Goal: Transaction & Acquisition: Purchase product/service

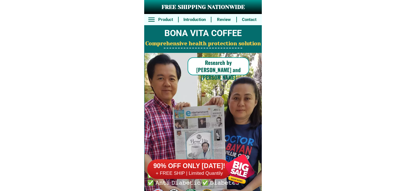
click at [230, 177] on div at bounding box center [240, 169] width 44 height 44
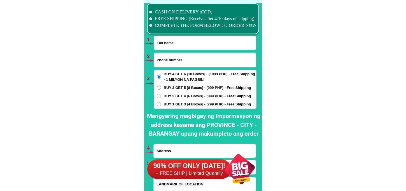
scroll to position [4144, 0]
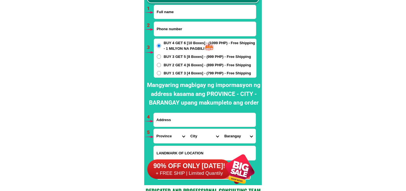
click at [183, 10] on input "Input full_name" at bounding box center [205, 12] width 102 height 14
paste input "[PERSON_NAME]"
type input "[PERSON_NAME]"
click at [194, 29] on input "Input phone_number" at bounding box center [205, 29] width 102 height 14
paste input "09103839040"
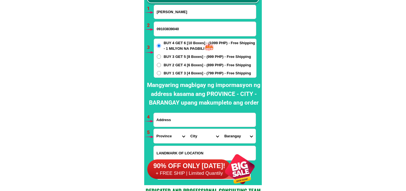
type input "09103839040"
click at [184, 74] on span "BUY 1 GET 3 [4 Boxes] - (799 PHP) - Free Shipping" at bounding box center [207, 73] width 87 height 6
click at [161, 74] on input "BUY 1 GET 3 [4 Boxes] - (799 PHP) - Free Shipping" at bounding box center [159, 73] width 4 height 4
radio input "true"
click at [181, 117] on input "Input address" at bounding box center [205, 120] width 102 height 14
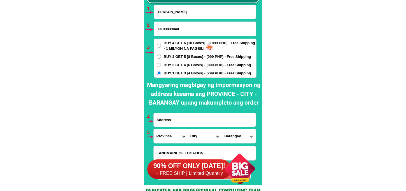
paste input "Can unzo merida leyte"
type input "Can unzo merida leyte"
click at [164, 136] on select "Province [GEOGRAPHIC_DATA] [GEOGRAPHIC_DATA][PERSON_NAME][GEOGRAPHIC_DATA][GEOG…" at bounding box center [171, 136] width 34 height 14
select select "63_199"
click at [154, 129] on select "Province [GEOGRAPHIC_DATA] [GEOGRAPHIC_DATA][PERSON_NAME][GEOGRAPHIC_DATA][GEOG…" at bounding box center [171, 136] width 34 height 14
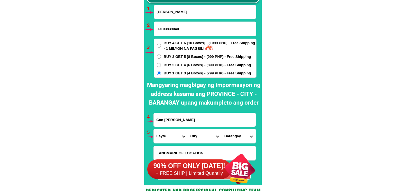
drag, startPoint x: 199, startPoint y: 136, endPoint x: 202, endPoint y: 130, distance: 6.8
click at [199, 136] on select "City Abuyog Alangalang Albuera Babatngon Barugo Baybay-city Burauen Calubian Ca…" at bounding box center [204, 136] width 34 height 14
drag, startPoint x: 237, startPoint y: 116, endPoint x: 234, endPoint y: 117, distance: 3.4
click at [237, 116] on input "Can unzo merida leyte" at bounding box center [205, 120] width 102 height 14
drag, startPoint x: 219, startPoint y: 117, endPoint x: 147, endPoint y: 120, distance: 72.5
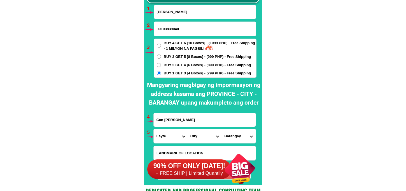
click at [147, 120] on div "CASH ON DELIVERY (COD) FREE SHIPPING (Receive after 4-10 days of shipping) COMP…" at bounding box center [202, 78] width 117 height 216
click at [202, 140] on select "City Abuyog Alangalang Albuera Babatngon Barugo Baybay-city Burauen Calubian Ca…" at bounding box center [204, 136] width 34 height 14
select select "63_1995151"
click at [187, 129] on select "City Abuyog Alangalang Albuera Babatngon Barugo Baybay-city Burauen Calubian Ca…" at bounding box center [204, 136] width 34 height 14
click at [232, 132] on select "Barangay Binabaye Cabaliwan Calunangan Calunasan Cambalong Can-unzo Canbantug C…" at bounding box center [238, 136] width 34 height 14
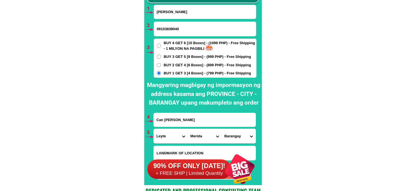
select select "63_19951515622"
click at [221, 129] on select "Barangay Binabaye Cabaliwan Calunangan Calunasan Cambalong Can-unzo Canbantug C…" at bounding box center [238, 136] width 34 height 14
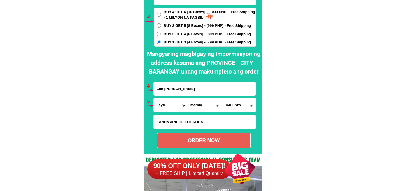
click at [200, 136] on div "ORDER NOW" at bounding box center [204, 141] width 94 height 16
radio input "true"
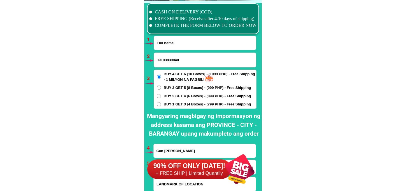
click at [175, 44] on input "Input full_name" at bounding box center [205, 43] width 102 height 14
paste input "LORNA TORREON"
type input "LORNA TORREON"
click at [169, 60] on input "Input phone_number" at bounding box center [205, 60] width 102 height 14
paste input "09362583443"
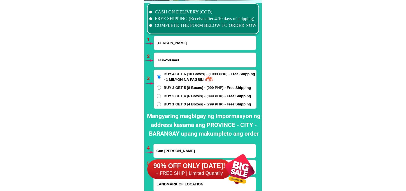
type input "09362583443"
click at [169, 102] on span "BUY 1 GET 3 [4 Boxes] - (799 PHP) - Free Shipping" at bounding box center [207, 105] width 87 height 6
click at [161, 102] on input "BUY 1 GET 3 [4 Boxes] - (799 PHP) - Free Shipping" at bounding box center [159, 104] width 4 height 4
radio input "true"
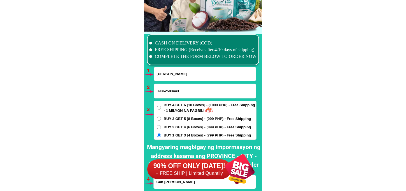
scroll to position [4144, 0]
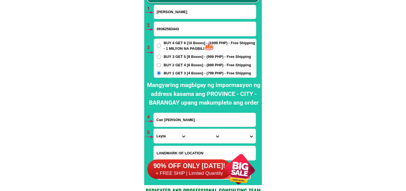
click at [172, 118] on input "Can unzo merida leyte" at bounding box center [205, 120] width 102 height 14
paste input "PUROK 2 LIBAONG PANGLAO BOHOL DELIVER TO TRIPLE L STORE"
type input "PUROK 2 LIBAONG PANGLAO BOHOL DELIVER TO TRIPLE L STORE"
click at [169, 136] on select "Province [GEOGRAPHIC_DATA] [GEOGRAPHIC_DATA][PERSON_NAME][GEOGRAPHIC_DATA][GEOG…" at bounding box center [171, 136] width 34 height 14
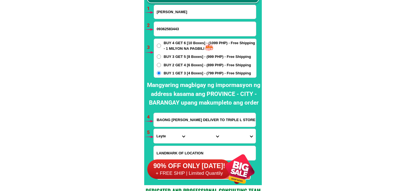
scroll to position [0, 0]
select select "63_137"
click at [154, 129] on select "Province [GEOGRAPHIC_DATA] [GEOGRAPHIC_DATA][PERSON_NAME][GEOGRAPHIC_DATA][GEOG…" at bounding box center [171, 136] width 34 height 14
drag, startPoint x: 204, startPoint y: 134, endPoint x: 204, endPoint y: 129, distance: 4.8
click at [204, 134] on select "City Alburquerque Antequera Baclayon Balilihan Bien-unido Bilar Bohol-alicia Bo…" at bounding box center [204, 136] width 34 height 14
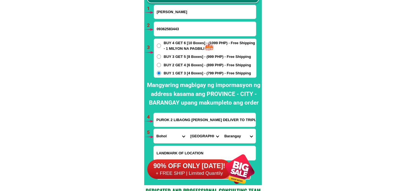
click at [187, 129] on select "City Alburquerque Antequera Baclayon Balilihan Bien-unido Bilar Bohol-alicia Bo…" at bounding box center [204, 136] width 34 height 14
click at [202, 133] on select "City Alburquerque Antequera Baclayon Balilihan Bien-unido Bilar Bohol-alicia Bo…" at bounding box center [204, 136] width 34 height 14
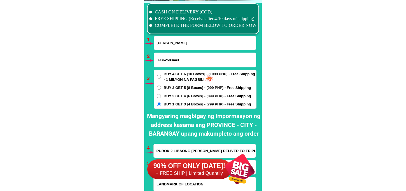
scroll to position [4144, 0]
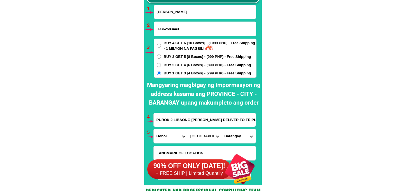
drag, startPoint x: 197, startPoint y: 133, endPoint x: 198, endPoint y: 130, distance: 3.9
click at [197, 133] on select "City Alburquerque Antequera Baclayon Balilihan Bien-unido Bilar Bohol-alicia Bo…" at bounding box center [204, 136] width 34 height 14
select select "63_1379510"
click at [187, 129] on select "City Alburquerque Antequera Baclayon Balilihan Bien-unido Bilar Bohol-alicia Bo…" at bounding box center [204, 136] width 34 height 14
drag, startPoint x: 241, startPoint y: 139, endPoint x: 240, endPoint y: 129, distance: 9.5
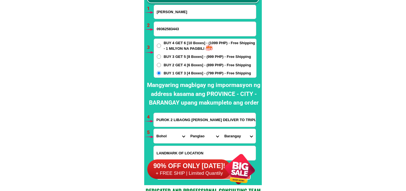
click at [240, 139] on select "Barangay Bil-isan Bolod Danao Doljo Libaong Looc Lourdes Poblacion Tangnan Tawa…" at bounding box center [238, 136] width 34 height 14
select select "63_13795106289"
click at [221, 129] on select "Barangay Bil-isan Bolod Danao Doljo Libaong Looc Lourdes Poblacion Tangnan Tawa…" at bounding box center [238, 136] width 34 height 14
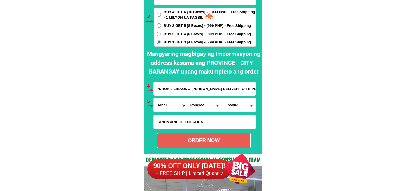
scroll to position [4206, 0]
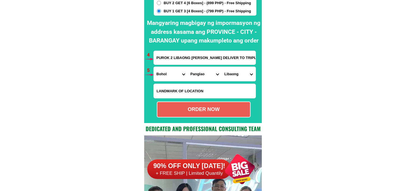
click at [206, 113] on div "ORDER NOW" at bounding box center [204, 110] width 94 height 16
radio input "true"
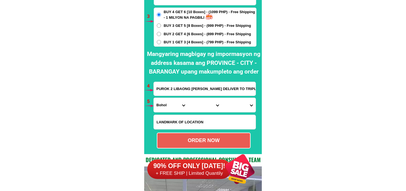
click at [242, 168] on div at bounding box center [240, 169] width 44 height 44
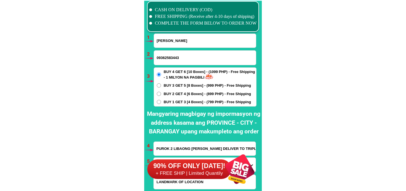
scroll to position [4113, 0]
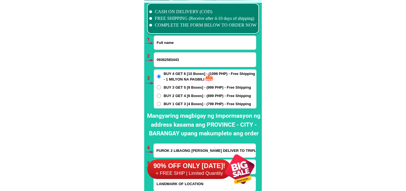
click at [175, 46] on input "Input full_name" at bounding box center [205, 43] width 102 height 14
paste input "Lalaine Santos Alban"
type input "Lalaine Santos Alban"
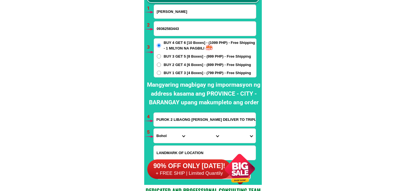
click at [176, 119] on input "PUROK 2 LIBAONG PANGLAO BOHOL DELIVER TO TRIPLE L STORE" at bounding box center [205, 120] width 102 height 14
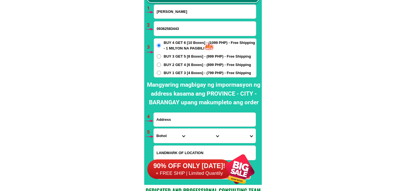
paste input ".Lalaine B.Santos. 198 J.Marzan St. Sampaloc Manila"
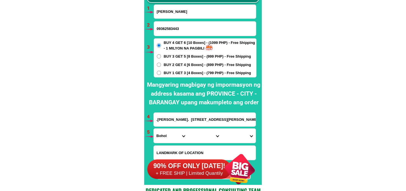
type input ".Lalaine B.Santos. 198 J.Marzan St. Sampaloc Manila"
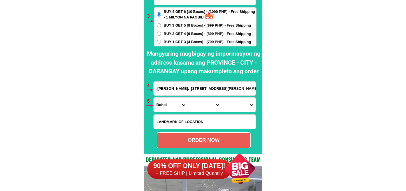
click at [188, 124] on input "Input LANDMARKOFLOCATION" at bounding box center [205, 122] width 102 height 14
paste input "near Security Bank G.Tuazon Branch"
type input "near Security Bank G.Tuazon Branch"
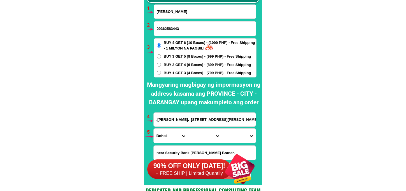
click at [179, 32] on input "09362583443" at bounding box center [205, 29] width 102 height 14
paste input "09774177248"
type input "09774177248"
click at [175, 74] on span "BUY 1 GET 3 [4 Boxes] - (799 PHP) - Free Shipping" at bounding box center [207, 73] width 87 height 6
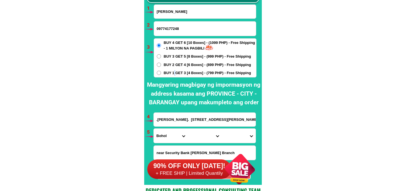
click at [161, 74] on input "BUY 1 GET 3 [4 Boxes] - (799 PHP) - Free Shipping" at bounding box center [159, 73] width 4 height 4
radio input "true"
drag, startPoint x: 171, startPoint y: 134, endPoint x: 171, endPoint y: 129, distance: 5.0
click at [171, 134] on select "Province [GEOGRAPHIC_DATA] [GEOGRAPHIC_DATA][PERSON_NAME][GEOGRAPHIC_DATA][GEOG…" at bounding box center [171, 136] width 34 height 14
select select "63_219"
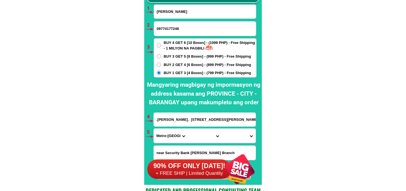
click at [154, 129] on select "Province [GEOGRAPHIC_DATA] [GEOGRAPHIC_DATA][PERSON_NAME][GEOGRAPHIC_DATA][GEOG…" at bounding box center [171, 136] width 34 height 14
click at [201, 140] on select "City [GEOGRAPHIC_DATA] [GEOGRAPHIC_DATA] [GEOGRAPHIC_DATA] [GEOGRAPHIC_DATA]-ci…" at bounding box center [204, 136] width 34 height 14
drag, startPoint x: 200, startPoint y: 138, endPoint x: 203, endPoint y: 130, distance: 8.1
click at [200, 138] on select "City [GEOGRAPHIC_DATA] [GEOGRAPHIC_DATA] [GEOGRAPHIC_DATA] [GEOGRAPHIC_DATA]-ci…" at bounding box center [204, 136] width 34 height 14
click at [197, 133] on select "City [GEOGRAPHIC_DATA] [GEOGRAPHIC_DATA] [GEOGRAPHIC_DATA] [GEOGRAPHIC_DATA]-ci…" at bounding box center [204, 136] width 34 height 14
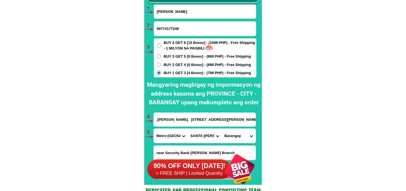
select select "63_2194856"
click at [187, 129] on select "City [GEOGRAPHIC_DATA] [GEOGRAPHIC_DATA] [GEOGRAPHIC_DATA] [GEOGRAPHIC_DATA]-ci…" at bounding box center [204, 136] width 34 height 14
click at [231, 138] on select "Barangay Barangay 395 Barangay 396 Barangay 397 Barangay 398 Barangay 399 Baran…" at bounding box center [238, 136] width 34 height 14
click at [240, 134] on select "Barangay Barangay 395 Barangay 396 Barangay 397 Barangay 398 Barangay 399 Baran…" at bounding box center [238, 136] width 34 height 14
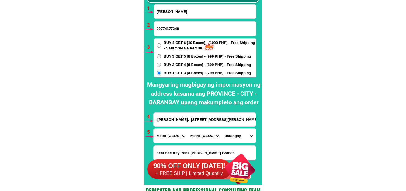
select select "63_21948564866"
click at [221, 129] on select "Barangay Barangay 395 Barangay 396 Barangay 397 Barangay 398 Barangay 399 Baran…" at bounding box center [238, 136] width 34 height 14
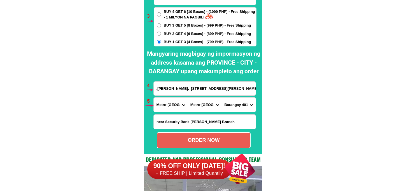
click at [193, 141] on div "ORDER NOW" at bounding box center [203, 140] width 93 height 8
type input "09774177248"
type input "near Security Bank G.Tuazon Branch"
radio input "true"
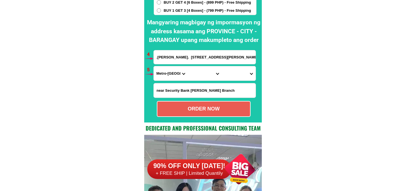
scroll to position [4144, 0]
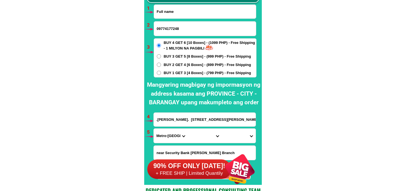
click at [184, 14] on input "Input full_name" at bounding box center [205, 12] width 102 height 14
paste input "Feliciana Moises"
type input "Feliciana Moises"
click at [188, 27] on input "09774177248" at bounding box center [205, 29] width 102 height 14
paste input "09700921550"
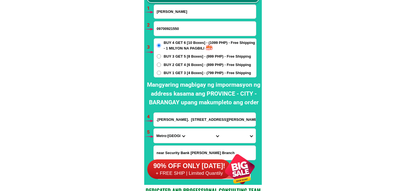
type input "09700921550"
click at [173, 73] on span "BUY 1 GET 3 [4 Boxes] - (799 PHP) - Free Shipping" at bounding box center [207, 73] width 87 height 6
click at [161, 73] on input "BUY 1 GET 3 [4 Boxes] - (799 PHP) - Free Shipping" at bounding box center [159, 73] width 4 height 4
radio input "true"
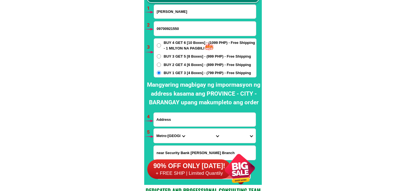
click at [175, 119] on input "Input address" at bounding box center [205, 120] width 102 height 14
paste input "sitio loob brgy maigang gen nakar Quezon."
type input "sitio loob brgy maigang gen nakar Quezon."
click at [166, 133] on select "Province [GEOGRAPHIC_DATA] [GEOGRAPHIC_DATA][PERSON_NAME][GEOGRAPHIC_DATA][GEOG…" at bounding box center [171, 136] width 34 height 14
select select "63_397"
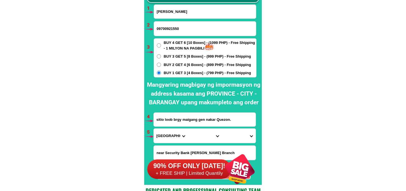
click at [154, 129] on select "Province [GEOGRAPHIC_DATA] [GEOGRAPHIC_DATA][PERSON_NAME][GEOGRAPHIC_DATA][GEOG…" at bounding box center [171, 136] width 34 height 14
drag, startPoint x: 199, startPoint y: 142, endPoint x: 198, endPoint y: 139, distance: 3.5
click at [198, 141] on select "City Agdangan Alabat Atimonan Burdeos Calauag Catanauan General-nakar Guinayang…" at bounding box center [204, 136] width 34 height 14
select select "63_3976094"
click at [187, 129] on select "City Agdangan Alabat Atimonan Burdeos Calauag Catanauan General-nakar Guinayang…" at bounding box center [204, 136] width 34 height 14
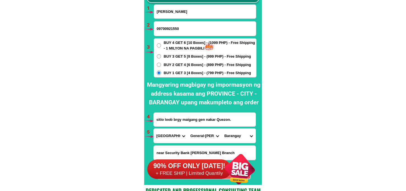
click at [239, 135] on select "Barangay Anoling Banglos Batangan Canaway Catablingan Lumutan Magsikap Mahabang…" at bounding box center [238, 136] width 34 height 14
select select "63_39760945703"
click at [221, 129] on select "Barangay Anoling Banglos Batangan Canaway Catablingan Lumutan Magsikap Mahabang…" at bounding box center [238, 136] width 34 height 14
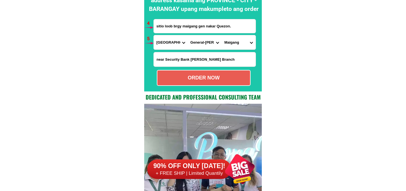
click at [198, 77] on div "ORDER NOW" at bounding box center [203, 78] width 93 height 8
type input "sitio loob brgy maigang gen nakar Quezon."
radio input "true"
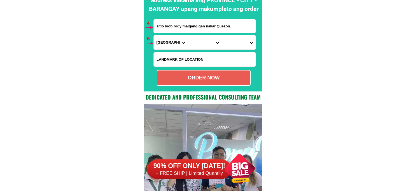
scroll to position [4144, 0]
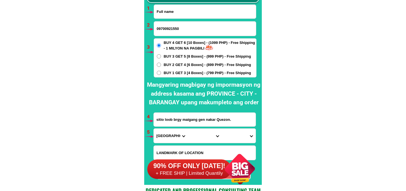
click at [182, 16] on input "Input full_name" at bounding box center [205, 12] width 102 height 14
paste input "Vidal Ventura"
type input "Vidal Ventura"
click at [190, 31] on input "Input phone_number" at bounding box center [205, 29] width 102 height 14
paste input "09925822145"
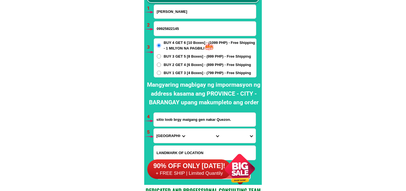
type input "09925822145"
click at [177, 72] on span "BUY 1 GET 3 [4 Boxes] - (799 PHP) - Free Shipping" at bounding box center [207, 73] width 87 height 6
click at [161, 72] on input "BUY 1 GET 3 [4 Boxes] - (799 PHP) - Free Shipping" at bounding box center [159, 73] width 4 height 4
radio input "true"
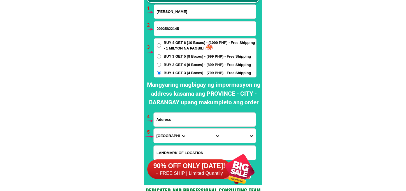
click at [210, 124] on input "Input address" at bounding box center [205, 120] width 102 height 14
paste input "BrgySan isidro SitioCurva Batangas City Batangas"
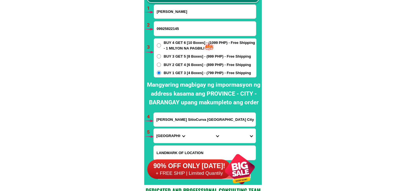
type input "BrgySan isidro SitioCurva Batangas City Batangas"
drag, startPoint x: 166, startPoint y: 138, endPoint x: 171, endPoint y: 130, distance: 9.1
click at [166, 138] on select "Province [GEOGRAPHIC_DATA] [GEOGRAPHIC_DATA][PERSON_NAME][GEOGRAPHIC_DATA][GEOG…" at bounding box center [171, 136] width 34 height 14
select select "63_108"
click at [154, 129] on select "Province [GEOGRAPHIC_DATA] [GEOGRAPHIC_DATA][PERSON_NAME][GEOGRAPHIC_DATA][GEOG…" at bounding box center [171, 136] width 34 height 14
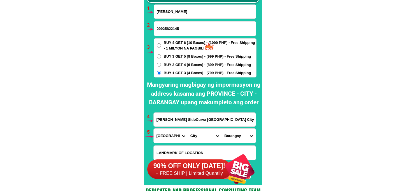
click at [198, 141] on select "City Agoncillo Alitagtag Allacapan Balayan Batangas-balete Batangas-city Batang…" at bounding box center [204, 136] width 34 height 14
select select "63_108997"
click at [187, 129] on select "City Agoncillo Alitagtag Allacapan Balayan Batangas-balete Batangas-city Batang…" at bounding box center [204, 136] width 34 height 14
click at [230, 131] on select "Barangay Alangilan Balagtas Balete Banaba center Banaba ibaba Banaba kanluran B…" at bounding box center [238, 136] width 34 height 14
select select "63_1089976477"
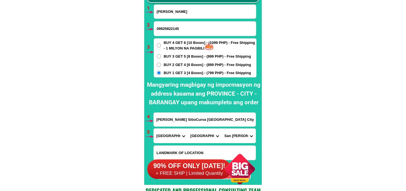
click at [221, 129] on select "Barangay Alangilan Balagtas Balete Banaba center Banaba ibaba Banaba kanluran B…" at bounding box center [238, 136] width 34 height 14
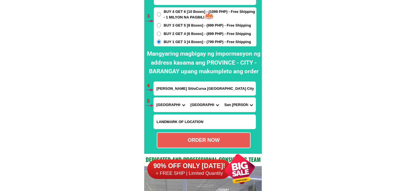
click at [204, 138] on div "ORDER NOW" at bounding box center [203, 140] width 93 height 8
radio input "true"
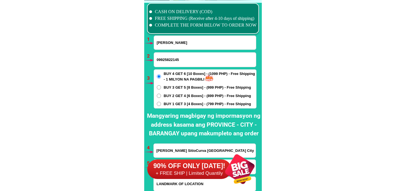
scroll to position [4144, 0]
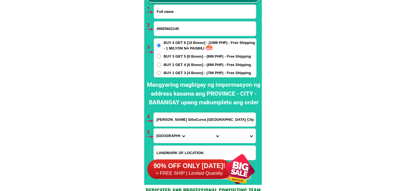
click at [172, 15] on input "Input full_name" at bounding box center [205, 12] width 102 height 14
paste input "SOLEDAD NAVARETTE"
type input "SOLEDAD NAVARETTE"
click at [183, 26] on input "Input phone_number" at bounding box center [205, 29] width 102 height 14
paste input "09658043527"
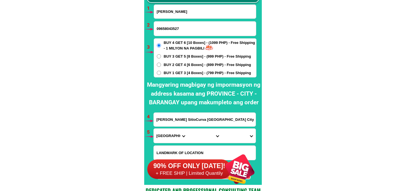
type input "09658043527"
click at [170, 73] on span "BUY 1 GET 3 [4 Boxes] - (799 PHP) - Free Shipping" at bounding box center [207, 73] width 87 height 6
click at [161, 73] on input "BUY 1 GET 3 [4 Boxes] - (799 PHP) - Free Shipping" at bounding box center [159, 73] width 4 height 4
radio input "true"
click at [186, 123] on input "BrgySan isidro SitioCurva Batangas City Batangas" at bounding box center [205, 120] width 102 height 14
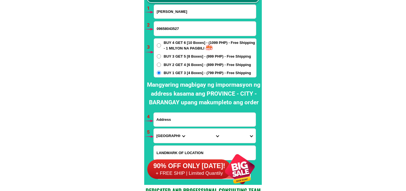
paste input "PUROK 1 LIBERTAD DIMATALING ZAMBOANGA DEL SUR PAGADIAN CITY PHILIPPINES BIG MAN…"
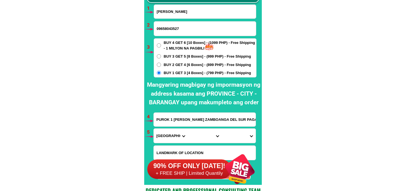
scroll to position [0, 147]
type input "PUROK 1 LIBERTAD DIMATALING ZAMBOANGA DEL SUR PAGADIAN CITY PHILIPPINES BIG MAN…"
drag, startPoint x: 167, startPoint y: 136, endPoint x: 166, endPoint y: 130, distance: 7.0
click at [167, 136] on select "Province [GEOGRAPHIC_DATA] [GEOGRAPHIC_DATA][PERSON_NAME][GEOGRAPHIC_DATA][GEOG…" at bounding box center [171, 136] width 34 height 14
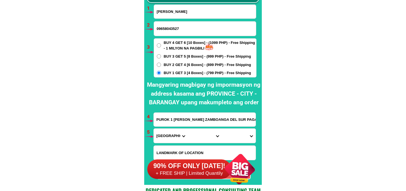
select select "63_427"
click at [154, 129] on select "Province [GEOGRAPHIC_DATA] [GEOGRAPHIC_DATA][PERSON_NAME][GEOGRAPHIC_DATA][GEOG…" at bounding box center [171, 136] width 34 height 14
drag, startPoint x: 199, startPoint y: 136, endPoint x: 201, endPoint y: 130, distance: 6.5
click at [199, 136] on select "City Bayog Dimataling Dinas Dumalinao Dumingag Guipos Josefina Kumalarang Laban…" at bounding box center [204, 136] width 34 height 14
select select "63_4271825"
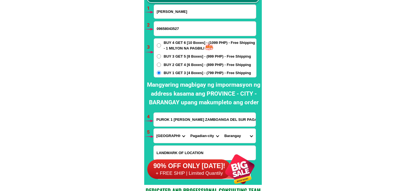
click at [187, 129] on select "City Bayog Dimataling Dinas Dumalinao Dumingag Guipos Josefina Kumalarang Laban…" at bounding box center [204, 136] width 34 height 14
drag, startPoint x: 233, startPoint y: 135, endPoint x: 236, endPoint y: 129, distance: 6.5
click at [233, 135] on select "Barangay Alegria Balangasan (pob.) Balintawak Baloyboan Banale Bogo Bomba Buena…" at bounding box center [238, 136] width 34 height 14
click at [236, 135] on select "Barangay Alegria Balangasan (pob.) Balintawak Baloyboan Banale Bogo Bomba Buena…" at bounding box center [238, 136] width 34 height 14
click at [207, 118] on input "PUROK 1 LIBERTAD DIMATALING ZAMBOANGA DEL SUR PAGADIAN CITY PHILIPPINES BIG MAN…" at bounding box center [205, 120] width 102 height 14
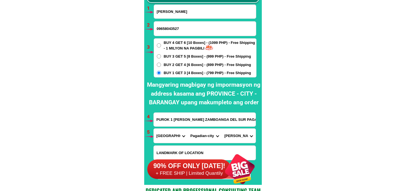
drag, startPoint x: 234, startPoint y: 134, endPoint x: 234, endPoint y: 130, distance: 4.8
click at [234, 133] on select "Barangay Alegria Balangasan (pob.) Balintawak Baloyboan Banale Bogo Bomba Buena…" at bounding box center [238, 136] width 34 height 14
click at [243, 135] on select "Barangay Alegria Balangasan (pob.) Balintawak Baloyboan Banale Bogo Bomba Buena…" at bounding box center [238, 136] width 34 height 14
drag, startPoint x: 229, startPoint y: 133, endPoint x: 229, endPoint y: 129, distance: 3.9
click at [229, 132] on select "Barangay Alegria Balangasan (pob.) Balintawak Baloyboan Banale Bogo Bomba Buena…" at bounding box center [238, 136] width 34 height 14
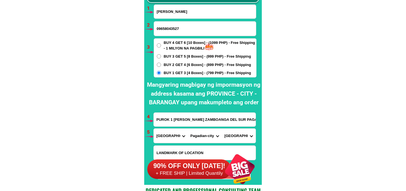
click at [243, 135] on select "Barangay Alegria Balangasan (pob.) Balintawak Baloyboan Banale Bogo Bomba Buena…" at bounding box center [238, 136] width 34 height 14
click at [231, 133] on select "Barangay Alegria Balangasan (pob.) Balintawak Baloyboan Banale Bogo Bomba Buena…" at bounding box center [238, 136] width 34 height 14
select select "63_42718257287"
click at [221, 129] on select "Barangay Alegria Balangasan (pob.) Balintawak Baloyboan Banale Bogo Bomba Buena…" at bounding box center [238, 136] width 34 height 14
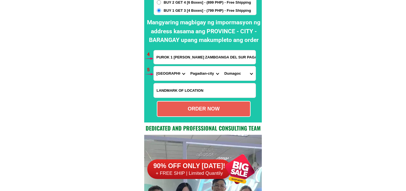
click at [217, 110] on div "ORDER NOW" at bounding box center [203, 109] width 93 height 8
type input "PUROK 1 LIBERTAD DIMATALING ZAMBOANGA DEL SUR PAGADIAN CITY PHILIPPINES BIG MAN…"
radio input "true"
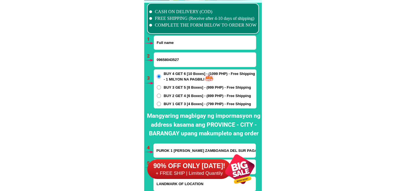
click at [176, 44] on input "Input full_name" at bounding box center [205, 43] width 102 height 14
paste input "VICTOR GALLEROS"
type input "VICTOR GALLEROS"
drag, startPoint x: 164, startPoint y: 57, endPoint x: 164, endPoint y: 60, distance: 3.4
click at [164, 57] on input "Input phone_number" at bounding box center [205, 60] width 102 height 14
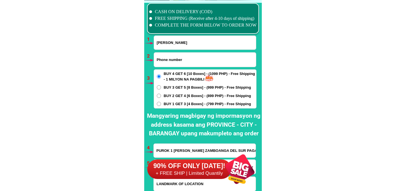
paste input "09664320957"
type input "09664320957"
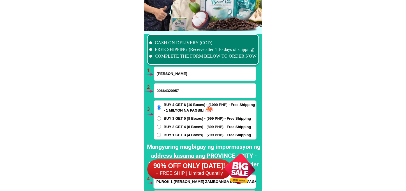
scroll to position [4144, 0]
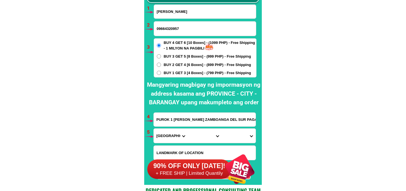
click at [166, 121] on input "PUROK 1 LIBERTAD DIMATALING ZAMBOANGA DEL SUR PAGADIAN CITY PHILIPPINES BIG MAN…" at bounding box center [205, 120] width 102 height 14
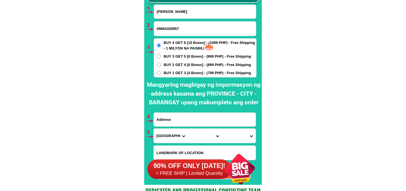
paste input "BLOCK 5 LOT 9 &11 BAMBANG NI PELES SARMIENTO COMPOUND, CALZADA TIPAS, TAGUIG CI…"
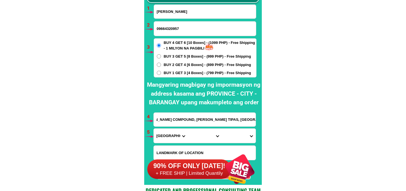
type input "BLOCK 5 LOT 9 &11 BAMBANG NI PELES SARMIENTO COMPOUND, CALZADA TIPAS, TAGUIG CI…"
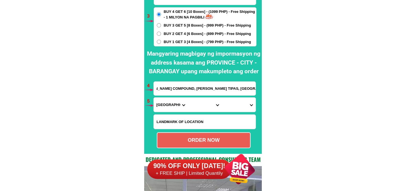
click at [180, 118] on input "Input LANDMARKOFLOCATION" at bounding box center [205, 122] width 102 height 14
paste input "NEAR TAGUIG CITY MOTOR POOL"
type input "NEAR TAGUIG CITY MOTOR POOL"
click at [168, 103] on select "Province [GEOGRAPHIC_DATA] [GEOGRAPHIC_DATA][PERSON_NAME][GEOGRAPHIC_DATA][GEOG…" at bounding box center [171, 105] width 34 height 14
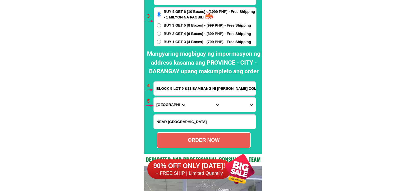
select select "63_219"
click at [154, 98] on select "Province [GEOGRAPHIC_DATA] [GEOGRAPHIC_DATA][PERSON_NAME][GEOGRAPHIC_DATA][GEOG…" at bounding box center [171, 105] width 34 height 14
click at [195, 103] on select "City [GEOGRAPHIC_DATA] [GEOGRAPHIC_DATA] [GEOGRAPHIC_DATA] [GEOGRAPHIC_DATA]-ci…" at bounding box center [204, 105] width 34 height 14
select select "63_2191611"
click at [187, 98] on select "City [GEOGRAPHIC_DATA] [GEOGRAPHIC_DATA] [GEOGRAPHIC_DATA] [GEOGRAPHIC_DATA]-ci…" at bounding box center [204, 105] width 34 height 14
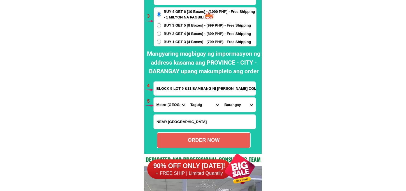
drag, startPoint x: 234, startPoint y: 109, endPoint x: 235, endPoint y: 98, distance: 10.7
click at [234, 109] on select "Barangay Bagumbayan Bambang Calzada Central bicutan Central signal village Fort…" at bounding box center [238, 105] width 34 height 14
select select "63_2191611321"
click at [221, 98] on select "Barangay Bagumbayan Bambang Calzada Central bicutan Central signal village Fort…" at bounding box center [238, 105] width 34 height 14
click at [234, 107] on select "Barangay Bagumbayan Bambang Calzada Central bicutan Central signal village Fort…" at bounding box center [238, 105] width 34 height 14
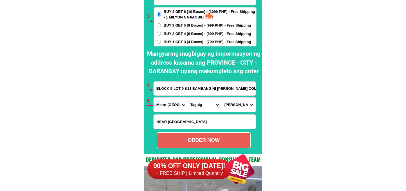
click at [221, 98] on select "Barangay Bagumbayan Bambang Calzada Central bicutan Central signal village Fort…" at bounding box center [238, 105] width 34 height 14
click at [222, 140] on div "ORDER NOW" at bounding box center [203, 140] width 93 height 8
type input "BLOCK 5 LOT 9 &11 BAMBANG NI PELES SARMIENTO COMPOUND, CALZADA TIPAS, TAGUIG CI…"
radio input "true"
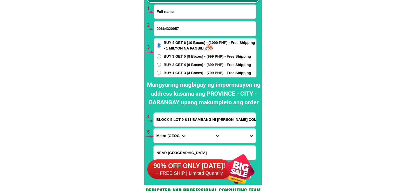
click at [176, 17] on input "Input full_name" at bounding box center [205, 12] width 102 height 14
paste input "Trining Magdaraog"
type input "Trining Magdaraog"
click at [183, 25] on input "09664320957" at bounding box center [205, 29] width 102 height 14
paste input "09703017461"
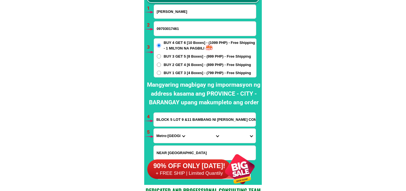
type input "09703017461"
click at [167, 69] on div "BUY 4 GET 6 [10 Boxes] - (1099 PHP) - Free Shipping - 1 MILYON NA PAGBILI BUY 3…" at bounding box center [205, 57] width 103 height 39
click at [167, 71] on span "BUY 1 GET 3 [4 Boxes] - (799 PHP) - Free Shipping" at bounding box center [207, 73] width 87 height 6
click at [161, 71] on input "BUY 1 GET 3 [4 Boxes] - (799 PHP) - Free Shipping" at bounding box center [159, 73] width 4 height 4
radio input "true"
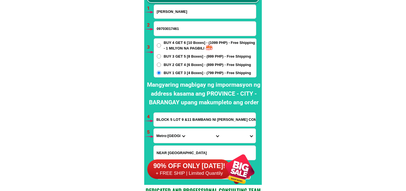
click at [180, 121] on input "BLOCK 5 LOT 9 &11 BAMBANG NI PELES SARMIENTO COMPOUND, CALZADA TIPAS, TAGUIG CI…" at bounding box center [205, 120] width 102 height 14
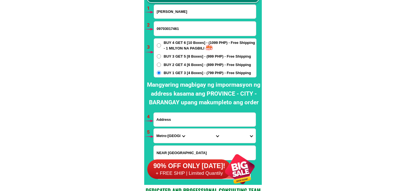
paste input "Zone 7, Brgy, San, Jose, Bula, Cam, Sur"
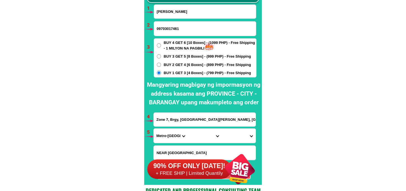
type input "Zone 7, Brgy, San, Jose, Bula, Cam, Sur"
drag, startPoint x: 169, startPoint y: 139, endPoint x: 169, endPoint y: 131, distance: 8.4
click at [169, 139] on select "Province [GEOGRAPHIC_DATA] [GEOGRAPHIC_DATA][PERSON_NAME][GEOGRAPHIC_DATA][GEOG…" at bounding box center [171, 136] width 34 height 14
select select "63_374"
click at [154, 129] on select "Province [GEOGRAPHIC_DATA] [GEOGRAPHIC_DATA][PERSON_NAME][GEOGRAPHIC_DATA][GEOG…" at bounding box center [171, 136] width 34 height 14
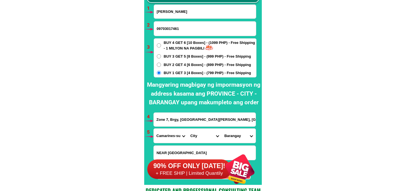
click at [201, 137] on select "City Baao Balatan Bombon Buhi Bula Cabusao Calabanga Camaligan Camarines-sur-ba…" at bounding box center [204, 136] width 34 height 14
select select "63_3742503"
click at [187, 129] on select "City Baao Balatan Bombon Buhi Bula Cabusao Calabanga Camaligan Camarines-sur-ba…" at bounding box center [204, 136] width 34 height 14
click at [230, 132] on select "Barangay Bagoladio Bagumbayan Balaogan Caorasan Casugad Causip Fabrica Inoyonan…" at bounding box center [238, 136] width 34 height 14
select select "63_37425037853"
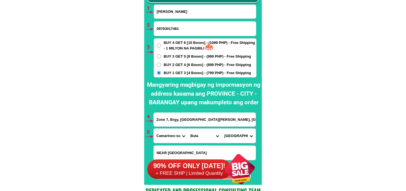
click at [221, 129] on select "Barangay Bagoladio Bagumbayan Balaogan Caorasan Casugad Causip Fabrica Inoyonan…" at bounding box center [238, 136] width 34 height 14
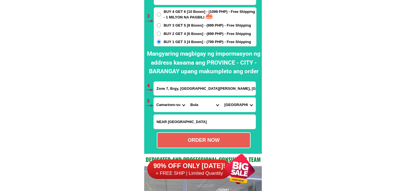
click at [188, 136] on div "ORDER NOW" at bounding box center [204, 140] width 94 height 16
type input "09703017461"
radio input "true"
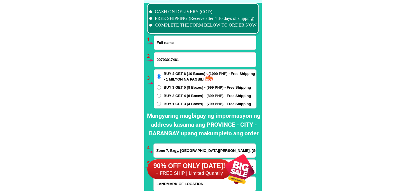
click at [182, 41] on input "Input full_name" at bounding box center [205, 43] width 102 height 14
paste input "Mary Lenizo"
type input "Mary Lenizo"
click at [161, 50] on form "Mary Lenizo 09703017461 ORDER NOW Zone 7, Brgy, San, Jose, Bula, Cam, Sur Provi…" at bounding box center [204, 123] width 103 height 175
click at [163, 59] on input "09703017461" at bounding box center [205, 60] width 102 height 14
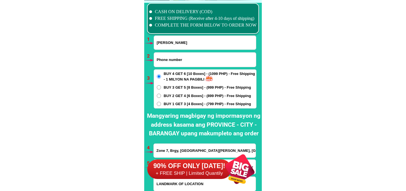
paste input "09301371723"
type input "09301371723"
click at [184, 100] on div "BUY 4 GET 6 [10 Boxes] - (1099 PHP) - Free Shipping - 1 MILYON NA PAGBILI BUY 3…" at bounding box center [205, 88] width 103 height 39
click at [185, 103] on span "BUY 1 GET 3 [4 Boxes] - (799 PHP) - Free Shipping" at bounding box center [207, 104] width 87 height 6
click at [161, 103] on input "BUY 1 GET 3 [4 Boxes] - (799 PHP) - Free Shipping" at bounding box center [159, 104] width 4 height 4
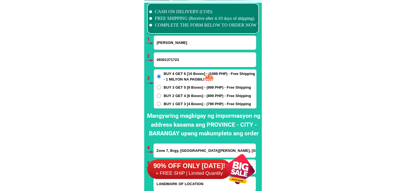
radio input "true"
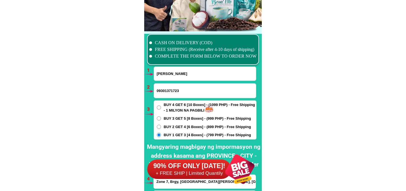
scroll to position [4175, 0]
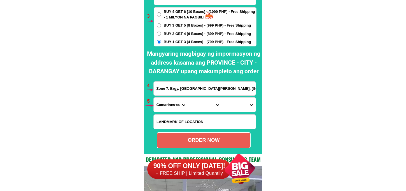
click at [173, 88] on input "Zone 7, Brgy, San, Jose, Bula, Cam, Sur" at bounding box center [205, 89] width 102 height 14
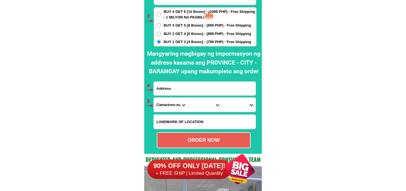
paste input "infront of dugyan dalaguete cebu"
type input "infront of dugyan dalaguete cebu"
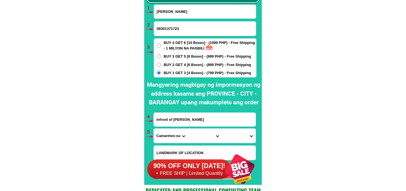
drag, startPoint x: 203, startPoint y: 117, endPoint x: 150, endPoint y: 116, distance: 52.3
click at [150, 116] on div "CASH ON DELIVERY (COD) FREE SHIPPING (Receive after 4-10 days of shipping) COMP…" at bounding box center [202, 77] width 117 height 216
drag, startPoint x: 172, startPoint y: 136, endPoint x: 172, endPoint y: 128, distance: 8.4
click at [172, 136] on select "Province [GEOGRAPHIC_DATA] [GEOGRAPHIC_DATA][PERSON_NAME][GEOGRAPHIC_DATA][GEOG…" at bounding box center [171, 136] width 34 height 14
select select "63_8"
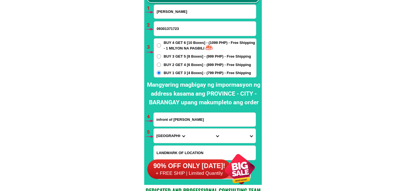
click at [154, 129] on select "Province [GEOGRAPHIC_DATA] [GEOGRAPHIC_DATA][PERSON_NAME][GEOGRAPHIC_DATA][GEOG…" at bounding box center [171, 136] width 34 height 14
drag, startPoint x: 200, startPoint y: 136, endPoint x: 201, endPoint y: 129, distance: 7.6
click at [199, 135] on select "City Alcoy Aloguinsan Argao Asturias Badian Balamban Bantayan Barili Bogo-city …" at bounding box center [204, 136] width 34 height 14
select select "63_86792"
click at [187, 129] on select "City Alcoy Aloguinsan Argao Asturias Badian Balamban Bantayan Barili Bogo-city …" at bounding box center [204, 136] width 34 height 14
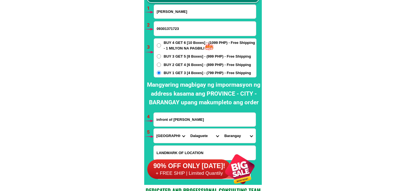
drag, startPoint x: 237, startPoint y: 137, endPoint x: 237, endPoint y: 130, distance: 7.0
click at [237, 137] on select "Barangay Ablayan Babayongan Balud Banhigan Bulak Caleriohan Caliongan Casay Cat…" at bounding box center [238, 136] width 34 height 14
select select "63_867927026"
click at [221, 129] on select "Barangay Ablayan Babayongan Balud Banhigan Bulak Caleriohan Caliongan Casay Cat…" at bounding box center [238, 136] width 34 height 14
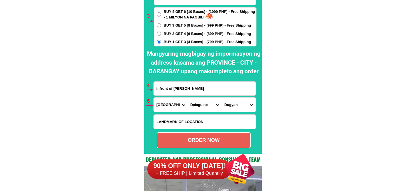
drag, startPoint x: 195, startPoint y: 138, endPoint x: 189, endPoint y: 131, distance: 9.7
click at [195, 139] on div "ORDER NOW" at bounding box center [203, 140] width 93 height 8
radio input "true"
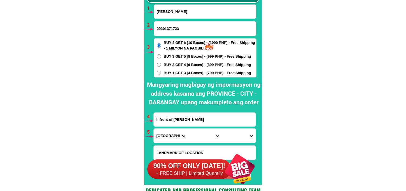
scroll to position [4113, 0]
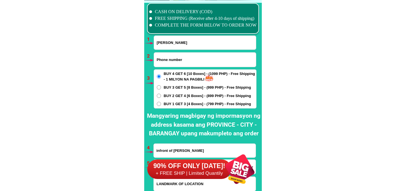
click at [183, 60] on input "Input phone_number" at bounding box center [205, 60] width 102 height 14
paste input "0992378 6158"
click at [172, 63] on input "0992378 6158" at bounding box center [205, 60] width 102 height 14
type input "09923786158"
click at [179, 45] on input "Mary Lenizo" at bounding box center [205, 43] width 102 height 14
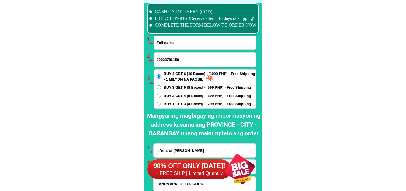
click at [185, 41] on input "Input full_name" at bounding box center [205, 43] width 102 height 14
paste input "Mercy Cabatic"
type input "Mercy Cabatic"
click at [169, 105] on span "BUY 1 GET 3 [4 Boxes] - (799 PHP) - Free Shipping" at bounding box center [207, 104] width 87 height 6
click at [161, 105] on input "BUY 1 GET 3 [4 Boxes] - (799 PHP) - Free Shipping" at bounding box center [159, 104] width 4 height 4
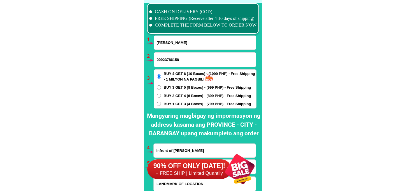
radio input "true"
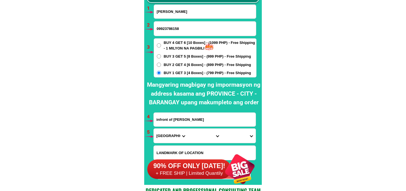
click at [181, 121] on input "infront of dugyan dalaguete cebu" at bounding box center [205, 120] width 102 height 14
drag, startPoint x: 168, startPoint y: 115, endPoint x: 134, endPoint y: 121, distance: 34.3
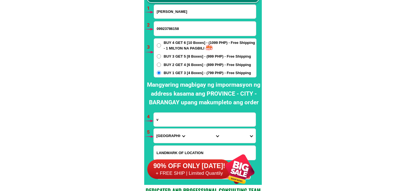
paste input "carlos cabatic block 6 lot 26 southern crest Dionilina subd calamba city"
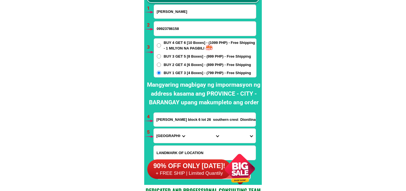
scroll to position [0, 29]
type input "carlos cabatic block 6 lot 26 southern crest Dionilina subd calamba city"
click at [167, 133] on select "Province [GEOGRAPHIC_DATA] [GEOGRAPHIC_DATA][PERSON_NAME][GEOGRAPHIC_DATA][GEOG…" at bounding box center [171, 136] width 34 height 14
select select "63_904"
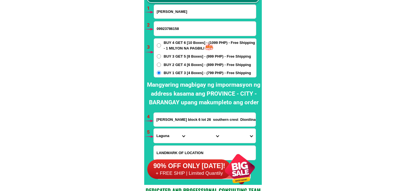
click at [154, 129] on select "Province [GEOGRAPHIC_DATA] [GEOGRAPHIC_DATA][PERSON_NAME][GEOGRAPHIC_DATA][GEOG…" at bounding box center [171, 136] width 34 height 14
drag, startPoint x: 203, startPoint y: 135, endPoint x: 200, endPoint y: 130, distance: 5.3
click at [202, 135] on select "City Alaminos Bay Binan-city Cabuyao Calamba-city Calauan Cavinti Famy Laguna-k…" at bounding box center [204, 136] width 34 height 14
select select "63_9049493"
click at [187, 129] on select "City Alaminos Bay Binan-city Cabuyao Calamba-city Calauan Cavinti Famy Laguna-k…" at bounding box center [204, 136] width 34 height 14
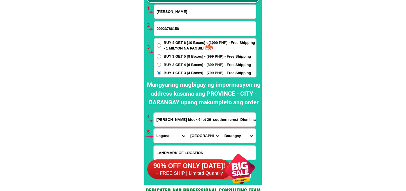
click at [232, 141] on select "Barangay Bagong kalsada Banadero Banlic Barandal Barangay 1 (pob.) Barangay 2 (…" at bounding box center [238, 136] width 34 height 14
select select "63_90494931734"
click at [221, 129] on select "Barangay Bagong kalsada Banadero Banlic Barandal Barangay 1 (pob.) Barangay 2 (…" at bounding box center [238, 136] width 34 height 14
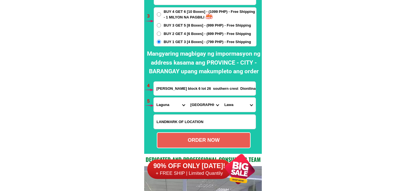
click at [213, 143] on div "ORDER NOW" at bounding box center [203, 140] width 93 height 8
type input "carlos cabatic block 6 lot 26 southern crest Dionilina subd calamba city"
radio input "true"
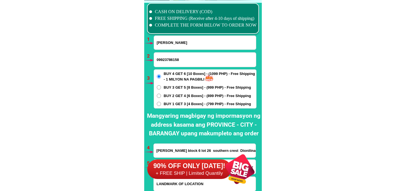
click at [182, 34] on div at bounding box center [202, 109] width 117 height 213
click at [182, 40] on input "Mercy Cabatic" at bounding box center [205, 43] width 102 height 14
paste input "Fe R. Ramos"
type input "Fe R. Ramos"
click at [187, 59] on input "Input phone_number" at bounding box center [205, 60] width 102 height 14
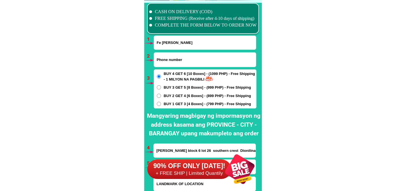
paste input "0935 3084425"
click at [166, 60] on input "0935 3084425" at bounding box center [205, 60] width 102 height 14
type input "09353084425"
click at [167, 104] on span "BUY 1 GET 3 [4 Boxes] - (799 PHP) - Free Shipping" at bounding box center [207, 104] width 87 height 6
click at [161, 104] on input "BUY 1 GET 3 [4 Boxes] - (799 PHP) - Free Shipping" at bounding box center [159, 104] width 4 height 4
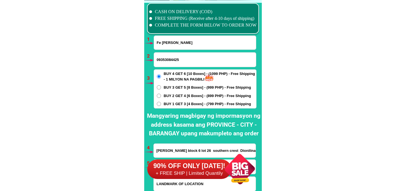
radio input "true"
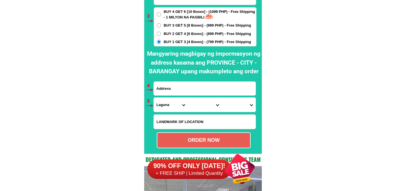
click at [178, 90] on input "Input address" at bounding box center [205, 89] width 102 height 14
paste input "105 F. Roman st. Brgy. Balong Bato, San Juan City."
type input "105 F. Roman st. Brgy. Balong Bato, San Juan City."
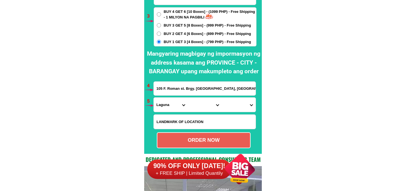
click at [185, 117] on input "Input LANDMARKOFLOCATION" at bounding box center [205, 122] width 102 height 14
paste input "Near Brgy. Balong Bato, Brgy. Hall."
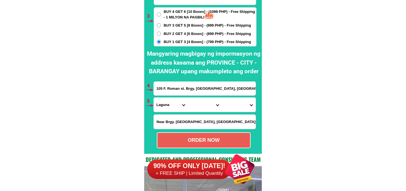
type input "Near Brgy. Balong Bato, Brgy. Hall."
click at [166, 102] on select "Province [GEOGRAPHIC_DATA] [GEOGRAPHIC_DATA][PERSON_NAME][GEOGRAPHIC_DATA][GEOG…" at bounding box center [171, 105] width 34 height 14
select select "63_219"
click at [154, 98] on select "Province [GEOGRAPHIC_DATA] [GEOGRAPHIC_DATA][PERSON_NAME][GEOGRAPHIC_DATA][GEOG…" at bounding box center [171, 105] width 34 height 14
click at [202, 102] on select "City [GEOGRAPHIC_DATA] [GEOGRAPHIC_DATA] [GEOGRAPHIC_DATA] [GEOGRAPHIC_DATA]-ci…" at bounding box center [204, 105] width 34 height 14
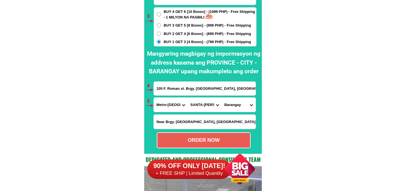
click at [204, 106] on select "City [GEOGRAPHIC_DATA] [GEOGRAPHIC_DATA] [GEOGRAPHIC_DATA] [GEOGRAPHIC_DATA]-ci…" at bounding box center [204, 105] width 34 height 14
drag, startPoint x: 201, startPoint y: 107, endPoint x: 203, endPoint y: 101, distance: 6.9
click at [201, 107] on select "City [GEOGRAPHIC_DATA] [GEOGRAPHIC_DATA] [GEOGRAPHIC_DATA] [GEOGRAPHIC_DATA]-ci…" at bounding box center [204, 105] width 34 height 14
select select "63_2192498"
click at [187, 98] on select "City [GEOGRAPHIC_DATA] [GEOGRAPHIC_DATA] [GEOGRAPHIC_DATA] [GEOGRAPHIC_DATA]-ci…" at bounding box center [204, 105] width 34 height 14
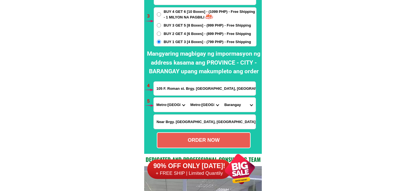
drag, startPoint x: 241, startPoint y: 105, endPoint x: 241, endPoint y: 97, distance: 7.8
click at [241, 105] on select "Barangay Addition hills Balong-bato Batis Corazon de jesus Ermitano Greenhills …" at bounding box center [238, 105] width 34 height 14
select select "63_21924989108"
click at [221, 98] on select "Barangay Addition hills Balong-bato Batis Corazon de jesus Ermitano Greenhills …" at bounding box center [238, 105] width 34 height 14
click at [209, 144] on div "ORDER NOW" at bounding box center [204, 140] width 94 height 16
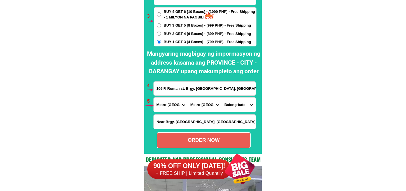
radio input "true"
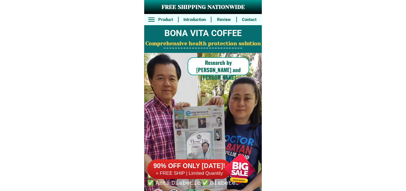
drag, startPoint x: 0, startPoint y: 0, endPoint x: 213, endPoint y: 156, distance: 264.1
click at [214, 164] on h6 "90% OFF ONLY [DATE]!" at bounding box center [189, 166] width 84 height 8
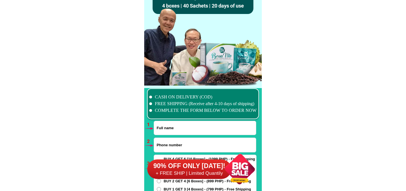
scroll to position [4113, 0]
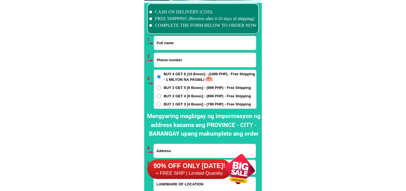
click at [182, 54] on input "Input phone_number" at bounding box center [205, 60] width 102 height 14
paste input "09776776268013"
click at [172, 60] on input "09776776268013" at bounding box center [205, 60] width 102 height 14
type input "09776268013"
click at [177, 47] on input "Input full_name" at bounding box center [205, 43] width 102 height 14
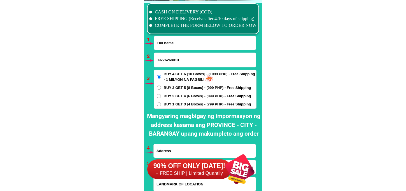
paste input "[PERSON_NAME]""
type input "[PERSON_NAME]"
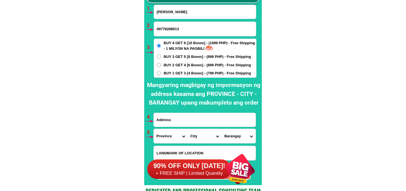
click at [186, 119] on input "Input address" at bounding box center [205, 120] width 102 height 14
paste input "[GEOGRAPHIC_DATA] [GEOGRAPHIC_DATA] payatas [GEOGRAPHIC_DATA]"
type input "[GEOGRAPHIC_DATA] [GEOGRAPHIC_DATA] payatas [GEOGRAPHIC_DATA]"
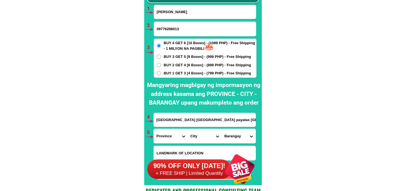
scroll to position [4175, 0]
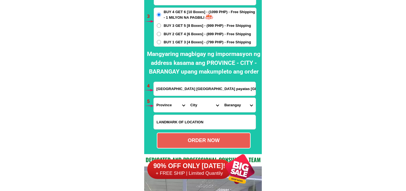
click at [173, 120] on input "Input LANDMARKOFLOCATION" at bounding box center [205, 122] width 102 height 14
paste input "[GEOGRAPHIC_DATA] sa barangay"
type input "[GEOGRAPHIC_DATA] sa barangay"
drag, startPoint x: 174, startPoint y: 107, endPoint x: 174, endPoint y: 98, distance: 8.7
click at [174, 107] on select "Province [GEOGRAPHIC_DATA] [GEOGRAPHIC_DATA][PERSON_NAME][GEOGRAPHIC_DATA][GEOG…" at bounding box center [171, 105] width 34 height 14
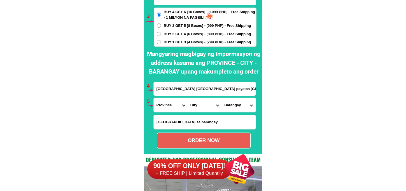
select select "63_219"
click at [154, 98] on select "Province [GEOGRAPHIC_DATA] [GEOGRAPHIC_DATA][PERSON_NAME][GEOGRAPHIC_DATA][GEOG…" at bounding box center [171, 105] width 34 height 14
click at [199, 106] on select "City [GEOGRAPHIC_DATA] [GEOGRAPHIC_DATA] [GEOGRAPHIC_DATA] [GEOGRAPHIC_DATA]-ci…" at bounding box center [204, 105] width 34 height 14
select select "63_2194070"
click at [187, 98] on select "City [GEOGRAPHIC_DATA] [GEOGRAPHIC_DATA] [GEOGRAPHIC_DATA] [GEOGRAPHIC_DATA]-ci…" at bounding box center [204, 105] width 34 height 14
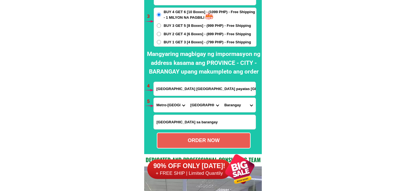
drag, startPoint x: 234, startPoint y: 107, endPoint x: 234, endPoint y: 102, distance: 5.0
click at [234, 107] on select "Barangay [PERSON_NAME] [PERSON_NAME] Bagbag Bago bantay Bagong lipunan ng crame…" at bounding box center [238, 105] width 34 height 14
select select "63_219407010272"
click at [221, 98] on select "Barangay [PERSON_NAME] [PERSON_NAME] Bagbag Bago bantay Bagong lipunan ng crame…" at bounding box center [238, 105] width 34 height 14
click at [206, 131] on form "[PERSON_NAME] 09776268013 ORDER NOW [GEOGRAPHIC_DATA] [GEOGRAPHIC_DATA] payatas…" at bounding box center [204, 61] width 103 height 175
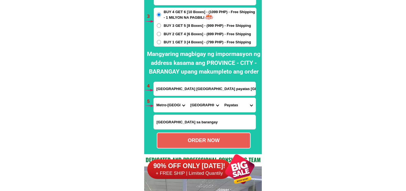
click at [203, 139] on div "ORDER NOW" at bounding box center [203, 141] width 93 height 8
radio input "true"
